Goal: Use online tool/utility: Utilize a website feature to perform a specific function

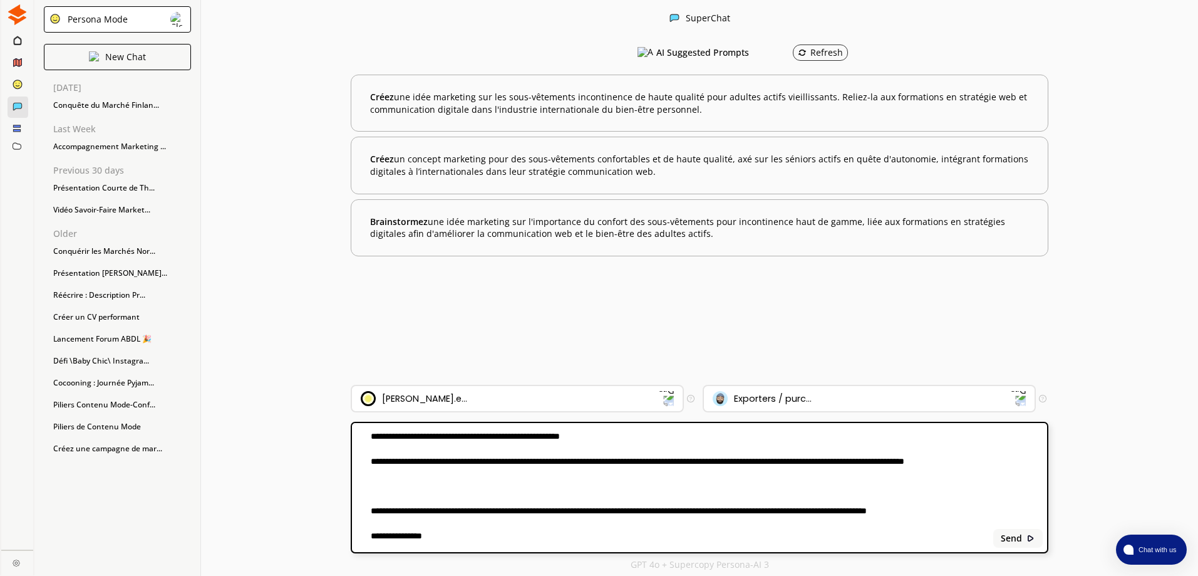
type textarea "**********"
click at [1014, 541] on b "Send" at bounding box center [1011, 538] width 21 height 10
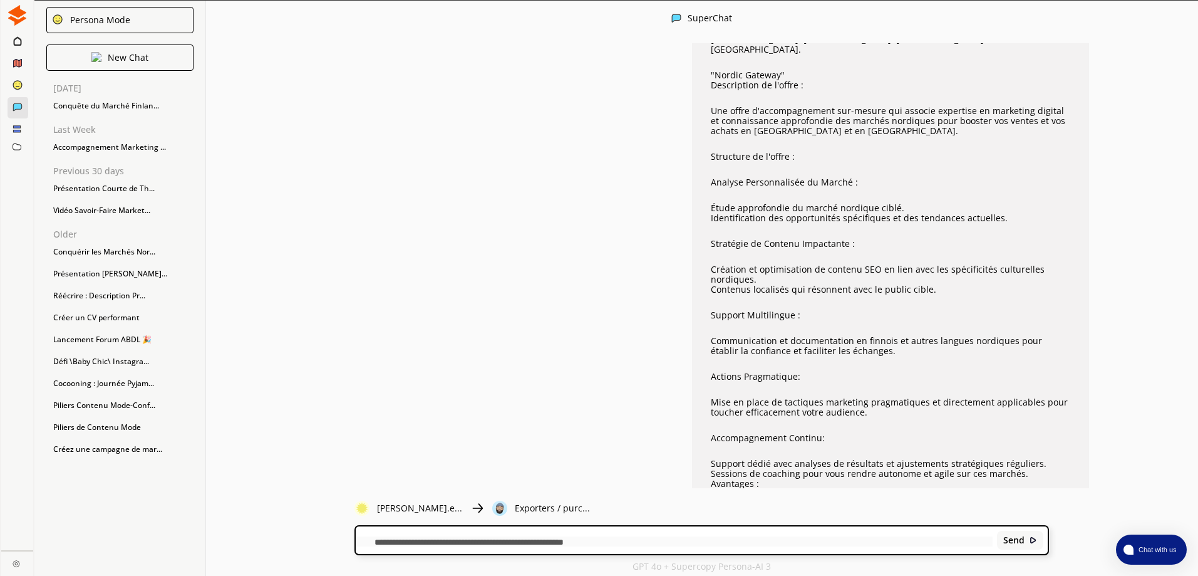
scroll to position [1, 0]
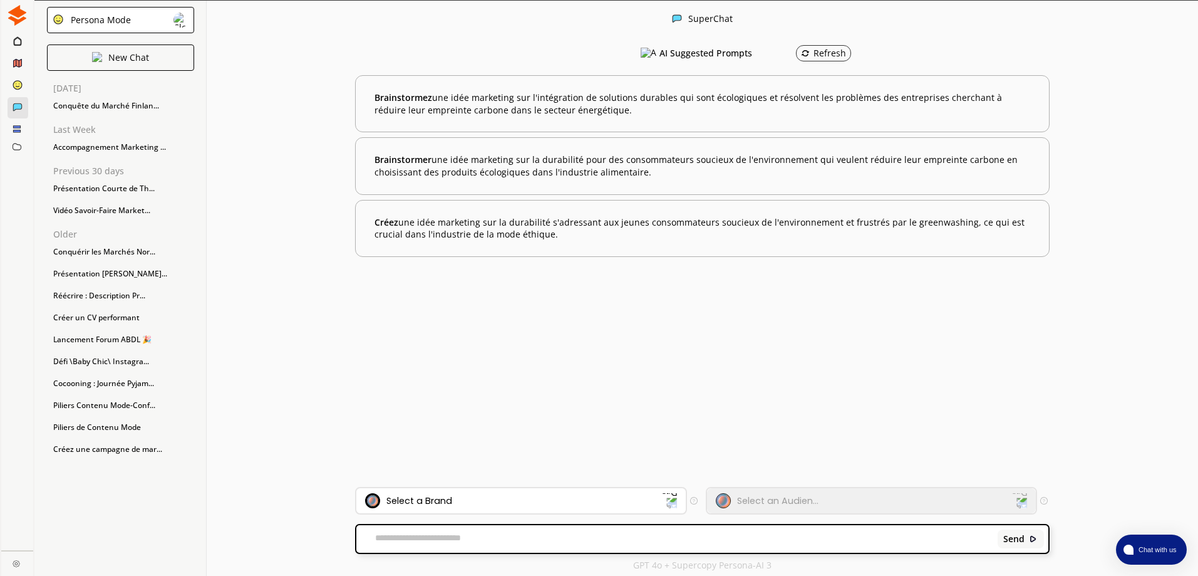
click at [87, 102] on div "Conquête du Marché Finlan..." at bounding box center [120, 105] width 147 height 19
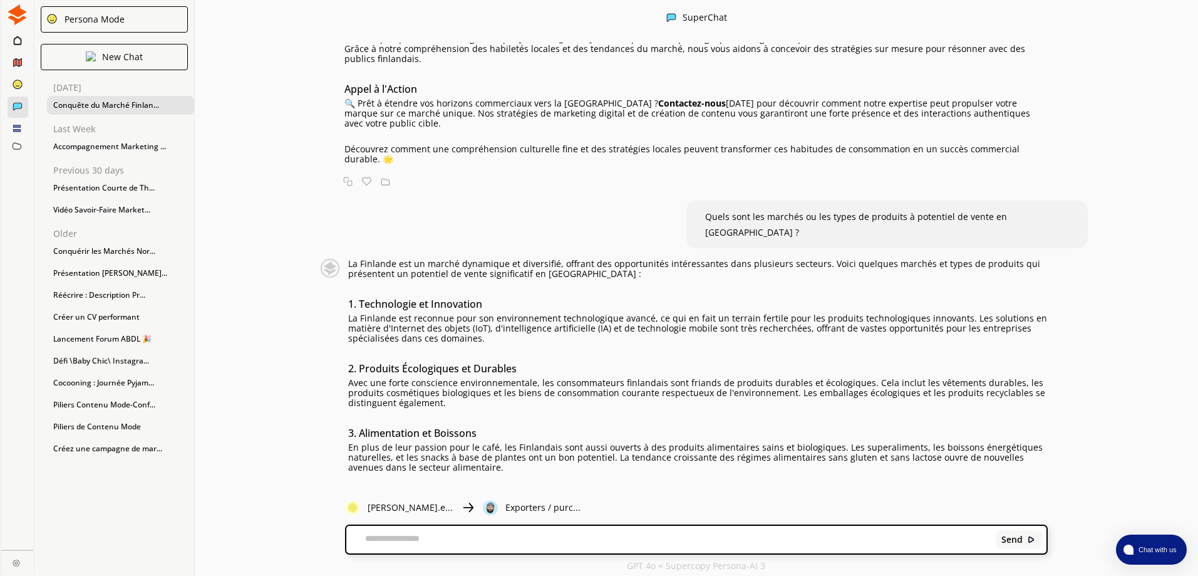
scroll to position [932, 0]
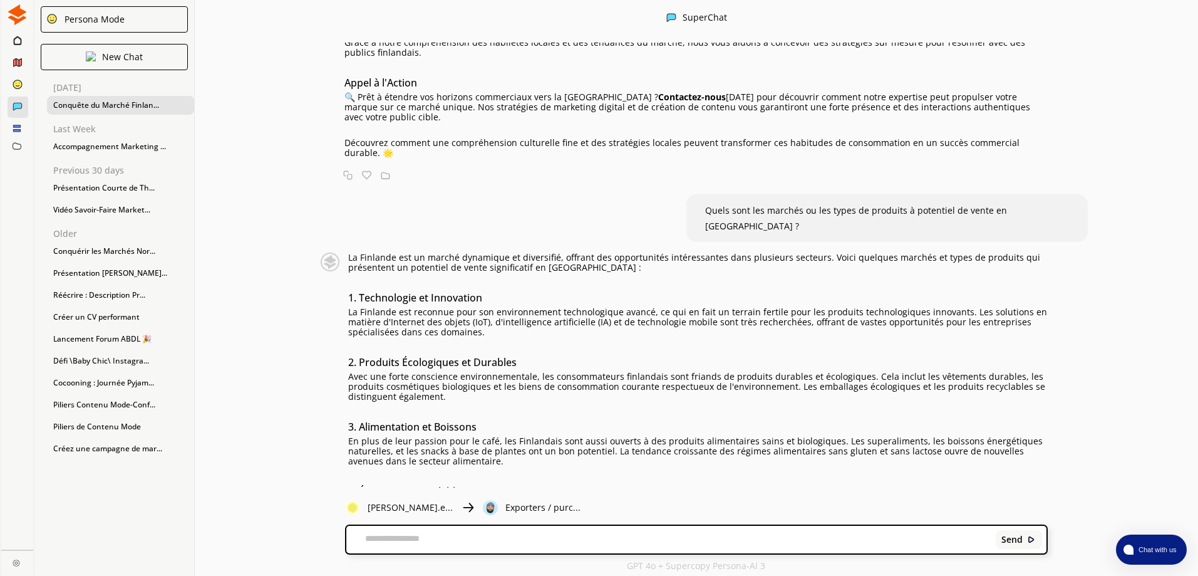
click at [9, 13] on img at bounding box center [17, 14] width 21 height 21
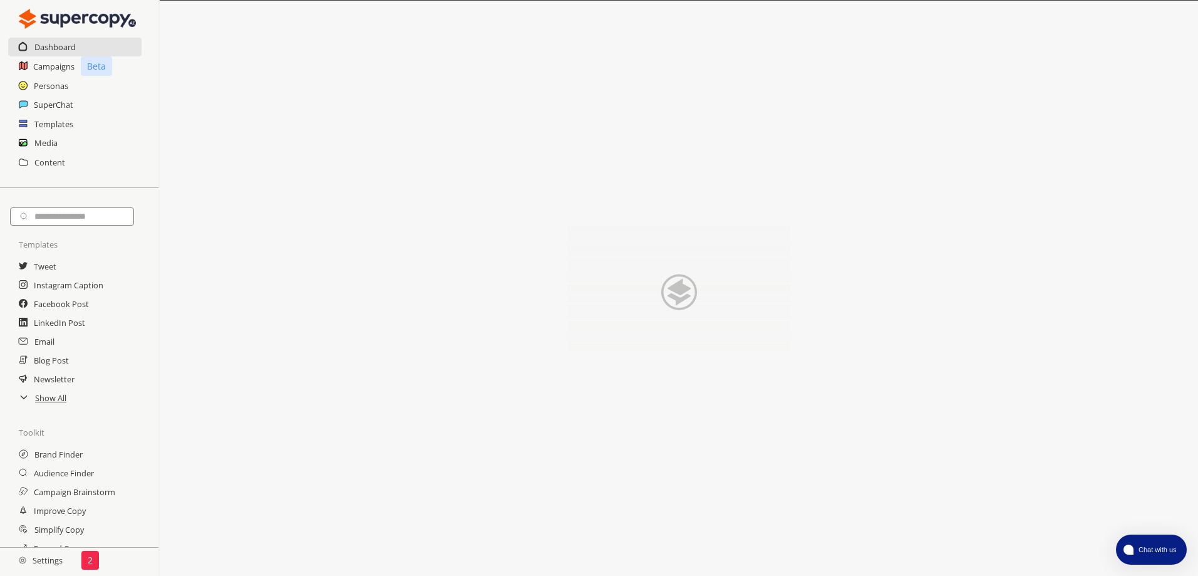
click at [54, 153] on h2 "Content" at bounding box center [49, 162] width 31 height 19
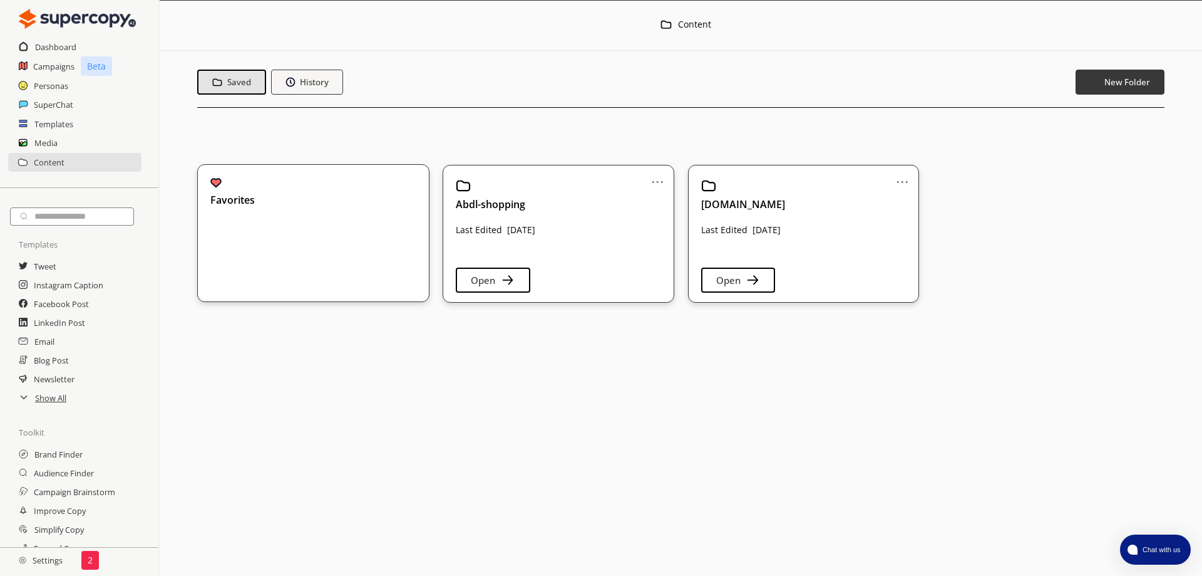
click at [311, 77] on b "History" at bounding box center [314, 81] width 29 height 11
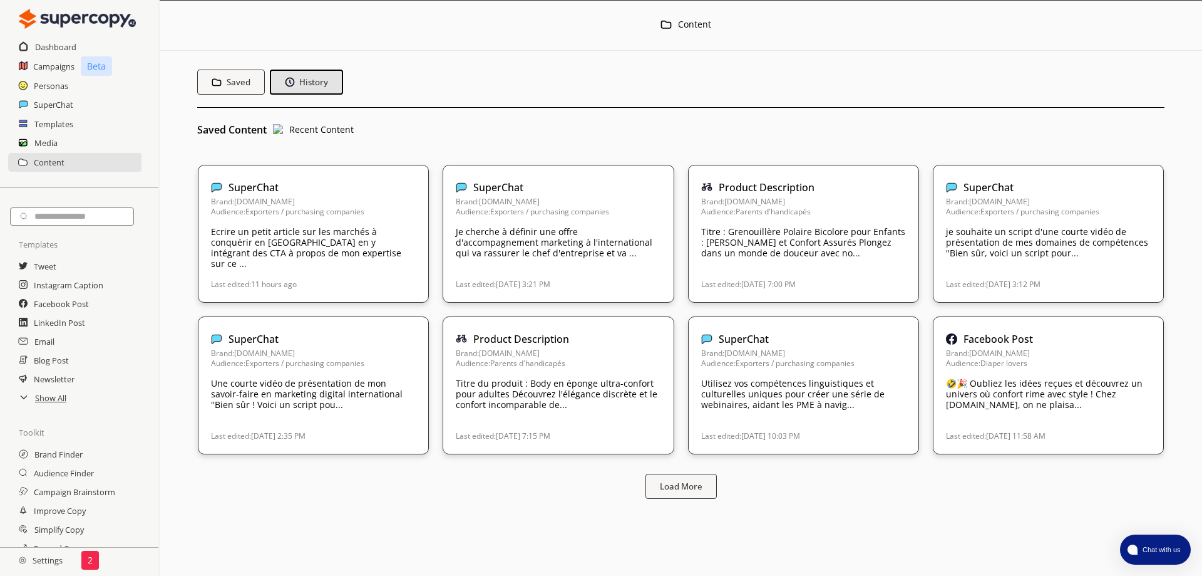
click at [478, 229] on p "Je cherche à définir une offre d'accompagnement marketing à l'international qui…" at bounding box center [558, 242] width 205 height 32
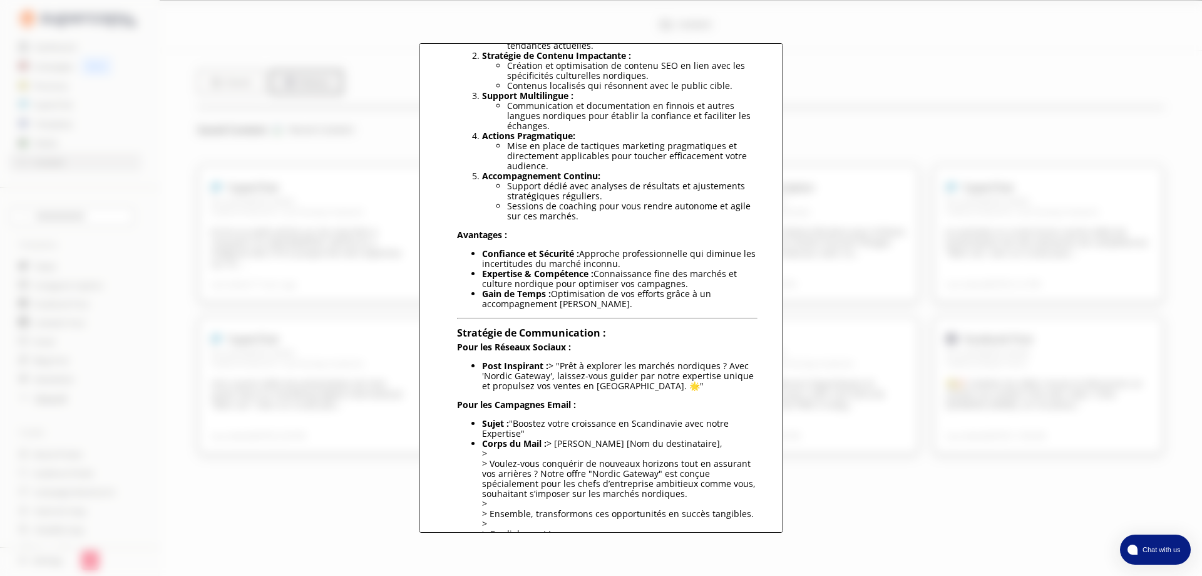
scroll to position [291, 0]
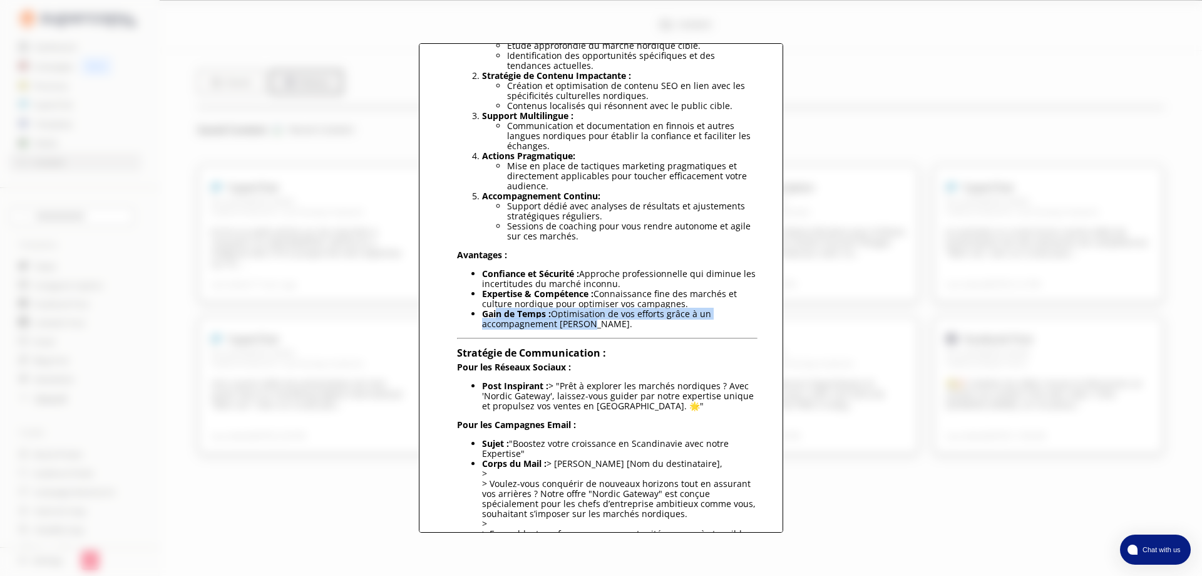
drag, startPoint x: 512, startPoint y: 221, endPoint x: 494, endPoint y: 210, distance: 20.5
click at [494, 309] on li "Gain de Temps : Optimisation de vos efforts grâce à un accompagnement ciblé." at bounding box center [620, 319] width 276 height 20
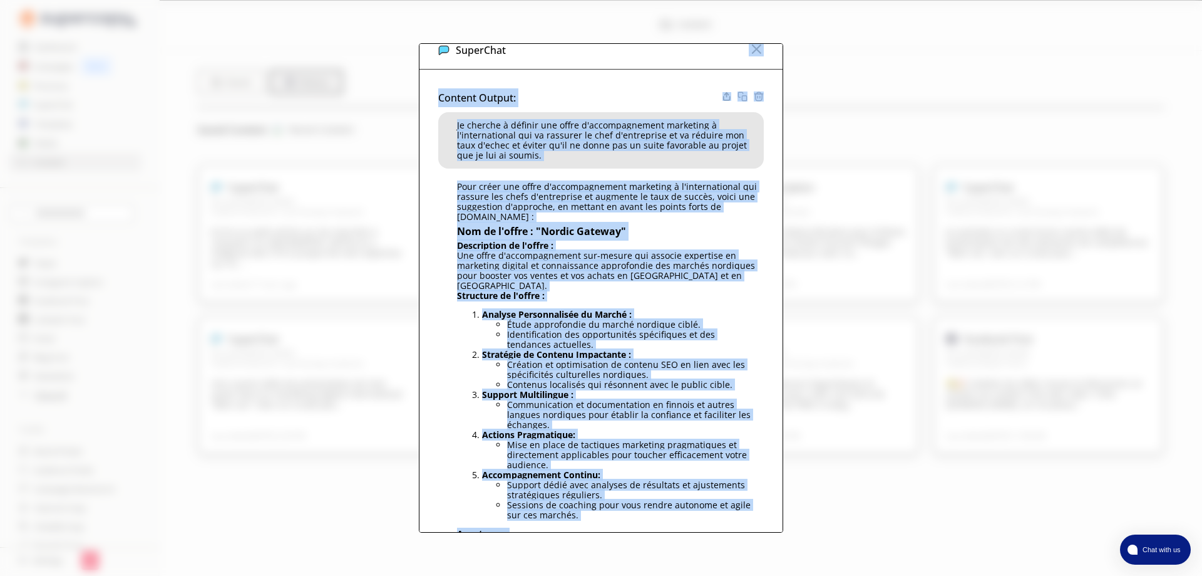
scroll to position [9, 0]
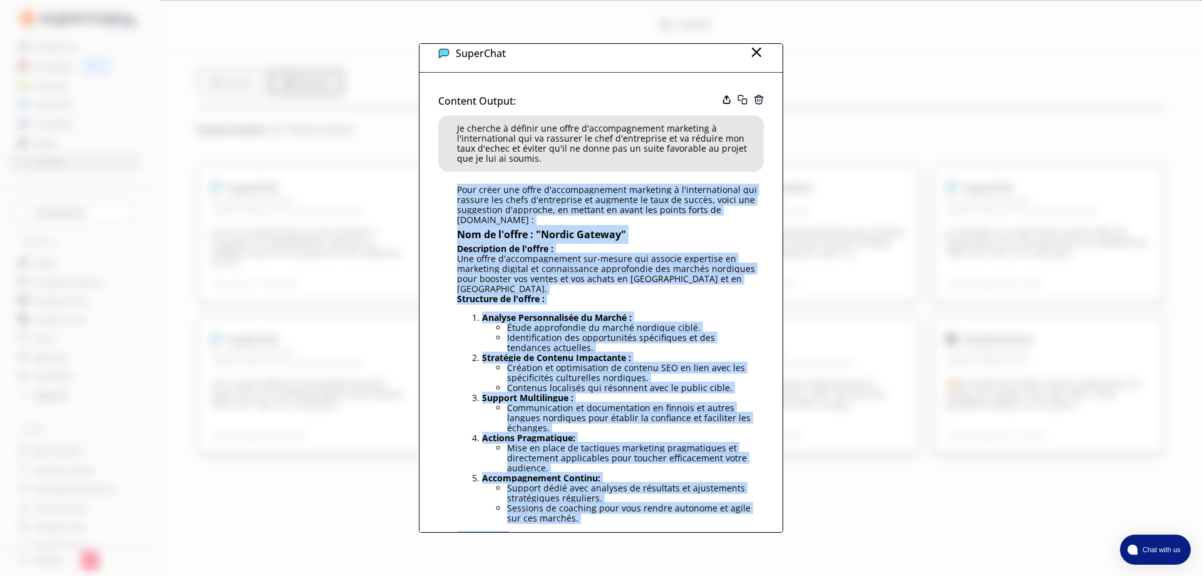
copy div "Pour créer une offre d'accompagnement marketing à l'international qui rassure l…"
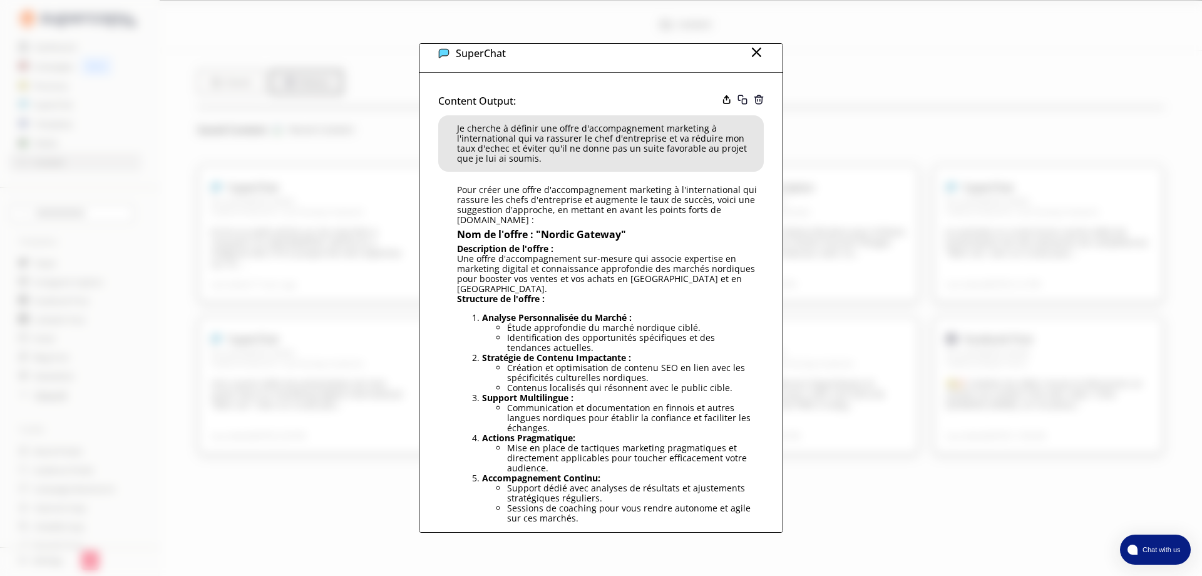
click at [755, 55] on img at bounding box center [756, 51] width 15 height 15
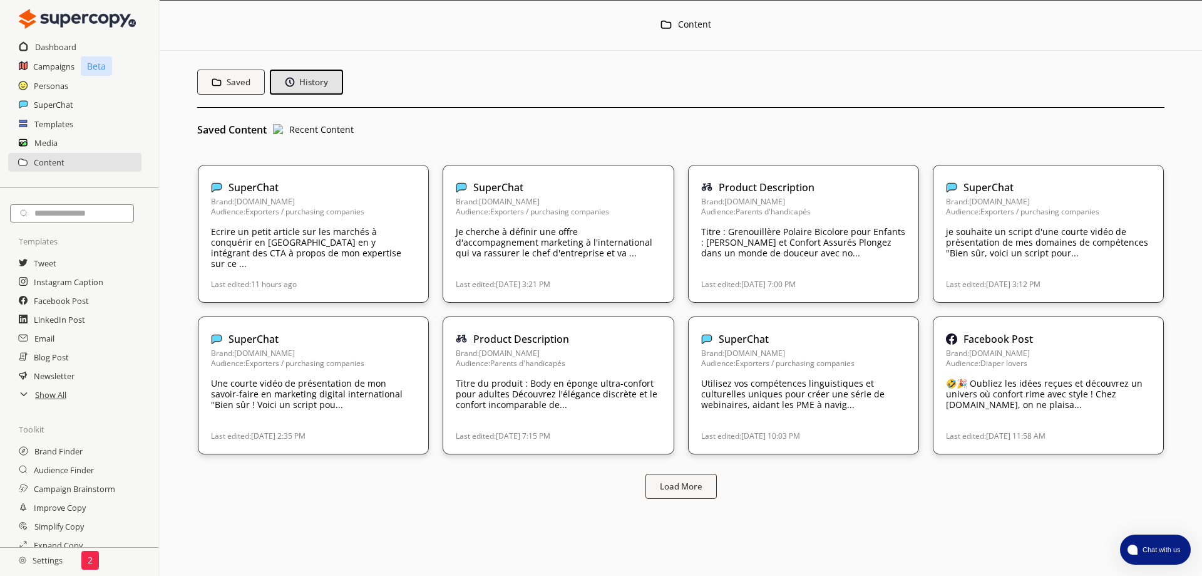
click at [56, 153] on h2 "Content" at bounding box center [49, 162] width 31 height 19
click at [44, 46] on h2 "Dashboard" at bounding box center [55, 47] width 41 height 19
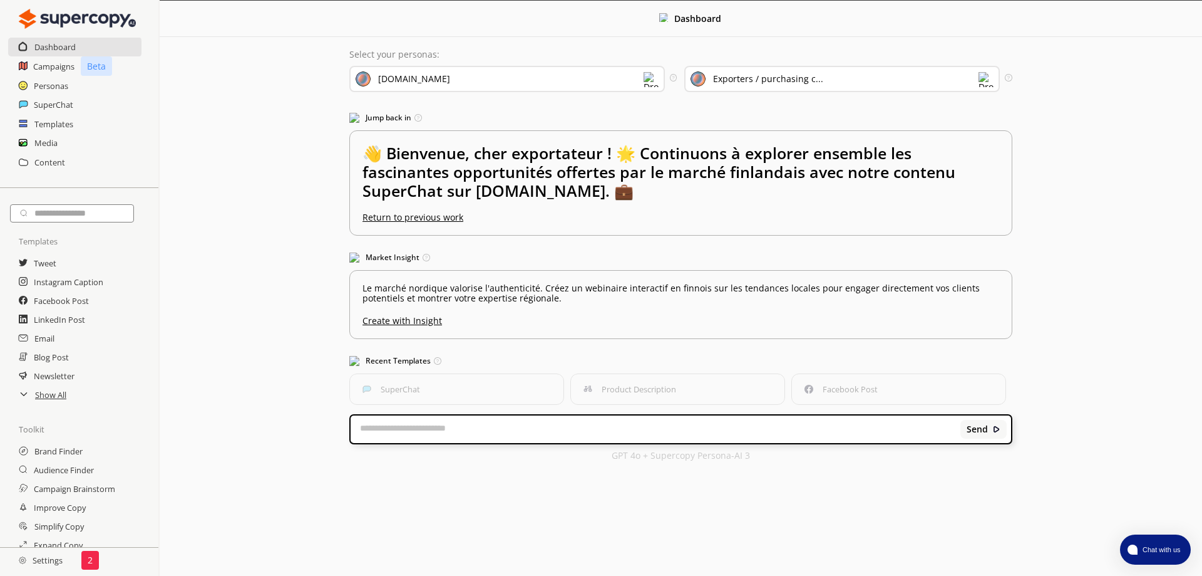
click at [508, 423] on textarea at bounding box center [656, 429] width 610 height 13
paste textarea "**********"
type textarea "**********"
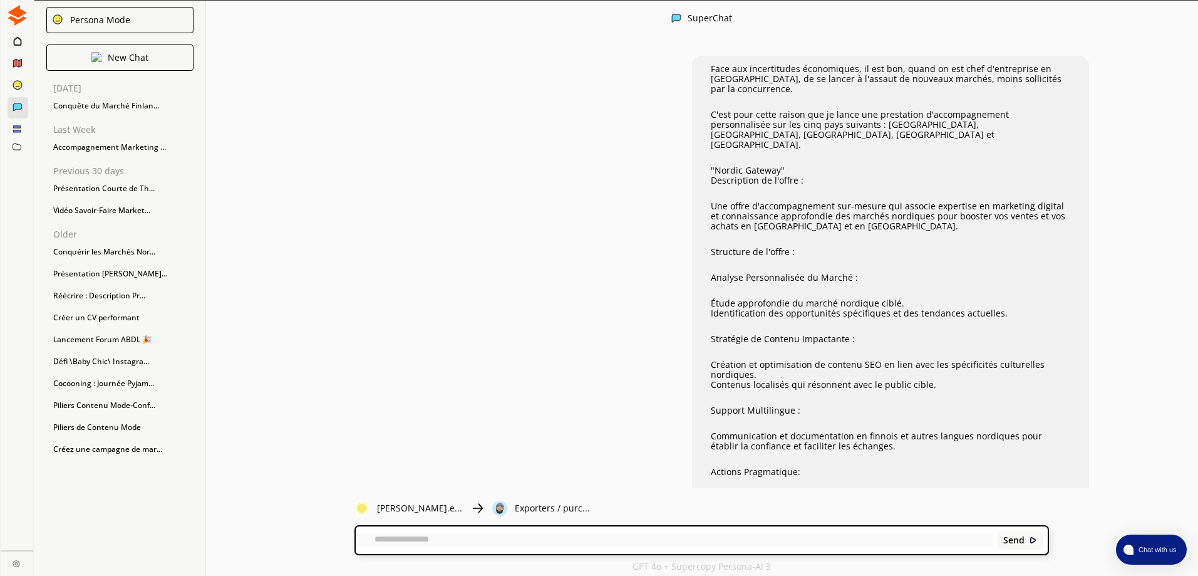
click at [454, 547] on div "Send" at bounding box center [702, 540] width 692 height 28
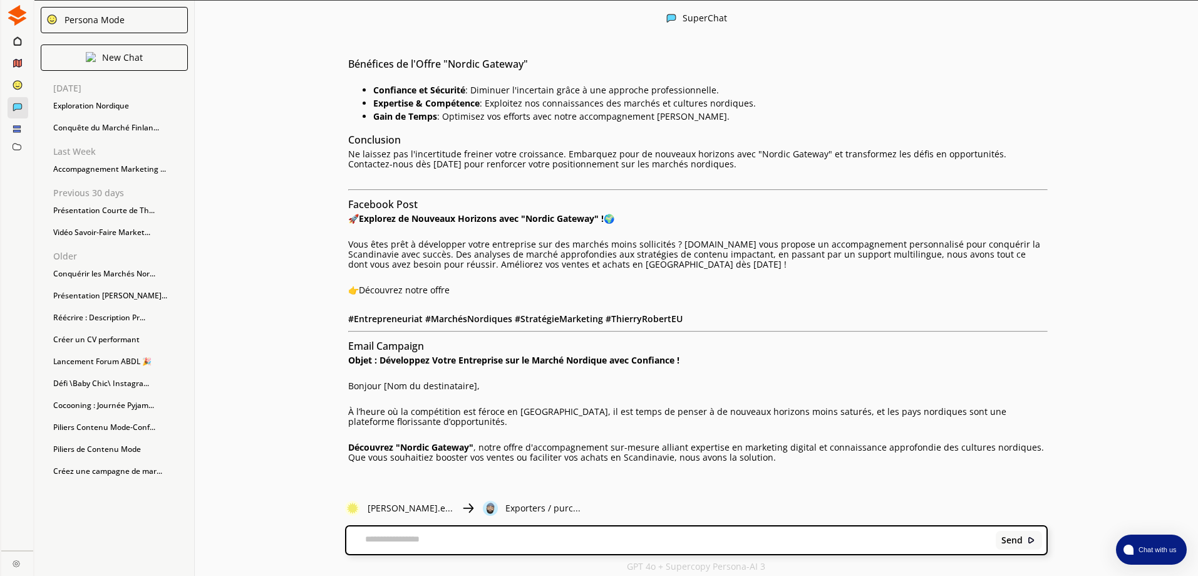
scroll to position [1, 0]
click at [636, 537] on textarea at bounding box center [668, 539] width 645 height 13
type textarea "**********"
click at [1021, 549] on div "Send" at bounding box center [1019, 539] width 46 height 19
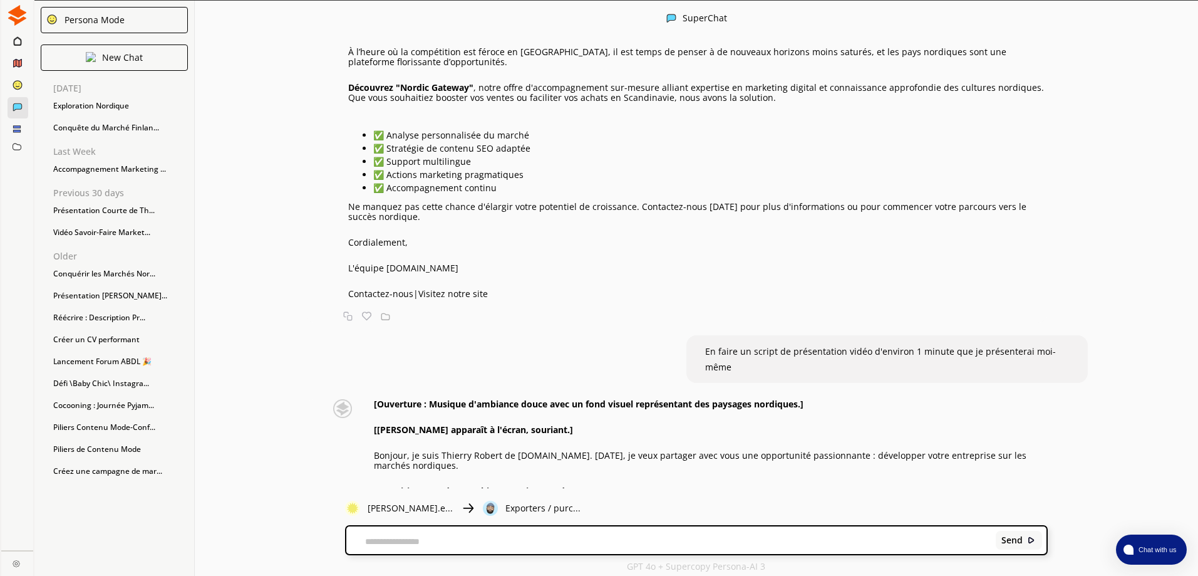
scroll to position [1352, 0]
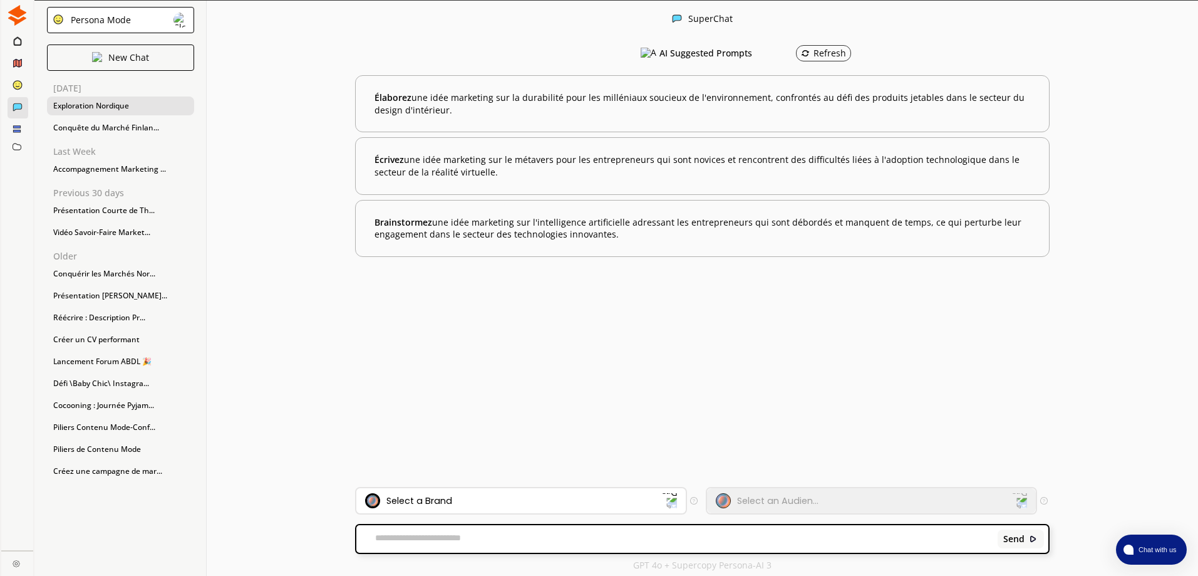
click at [71, 105] on div "Exploration Nordique" at bounding box center [120, 105] width 147 height 19
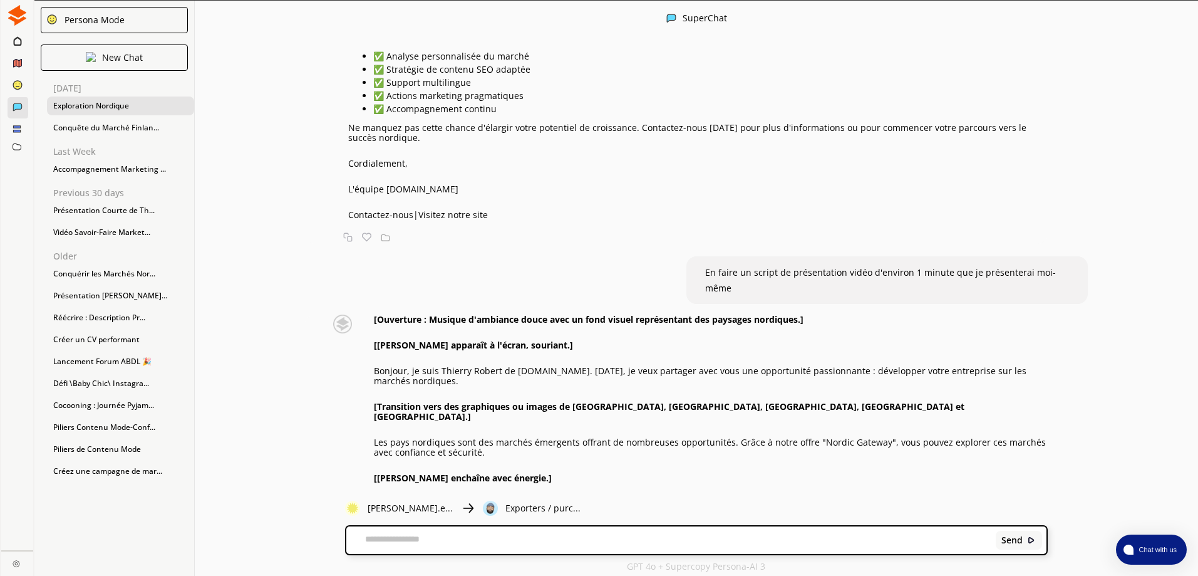
scroll to position [1, 0]
click at [657, 514] on div "thierry-robert.e... Exporters / purc..." at bounding box center [520, 507] width 351 height 15
click at [650, 537] on textarea at bounding box center [668, 539] width 645 height 13
type textarea "**********"
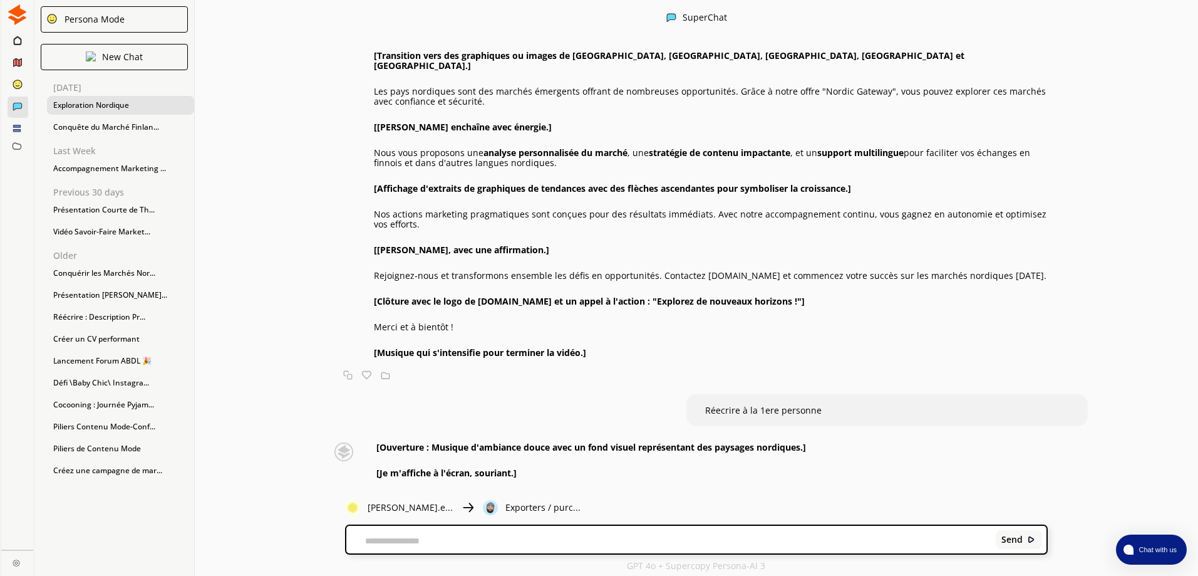
scroll to position [1732, 0]
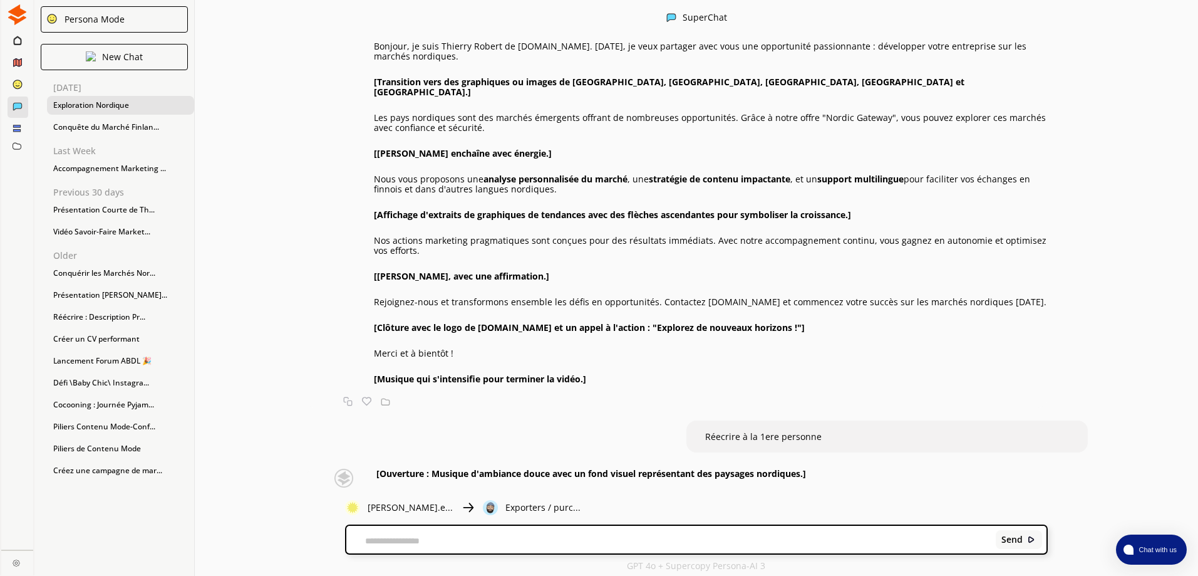
click at [276, 428] on div "Face aux incertitudes économiques, il est bon, quand on est chef d'entreprise e…" at bounding box center [696, 265] width 1003 height 445
